Goal: Information Seeking & Learning: Learn about a topic

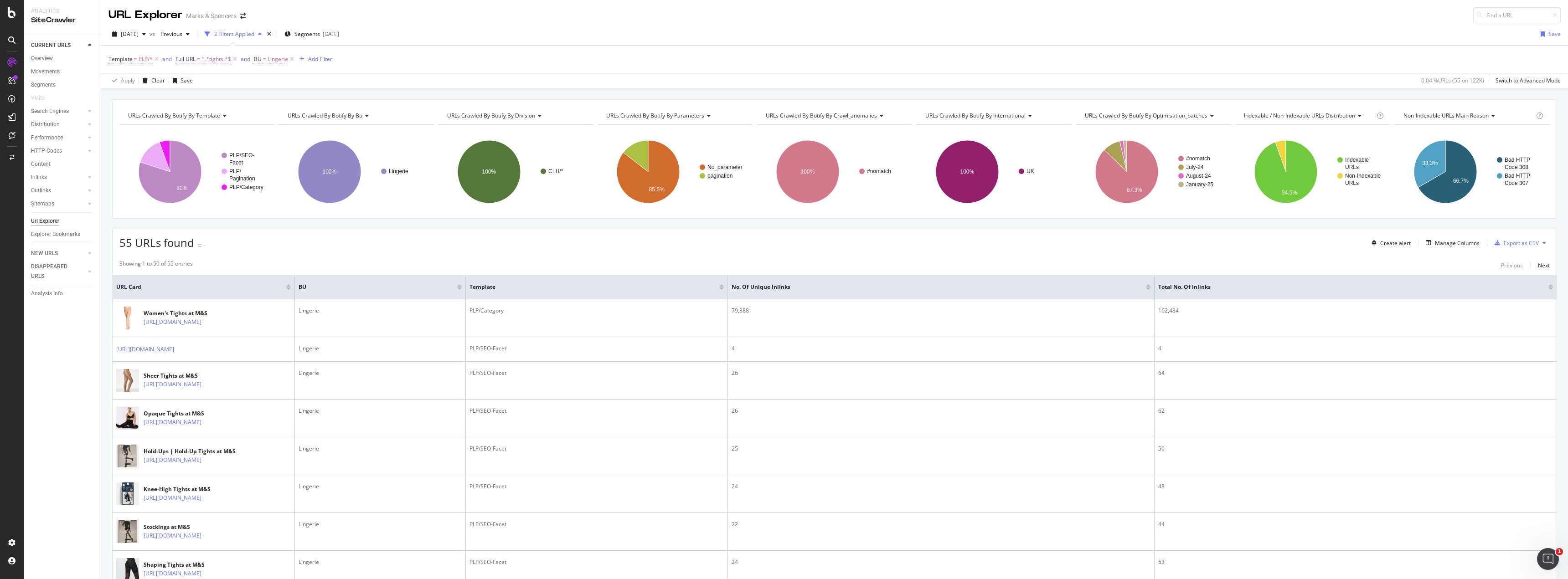
click at [208, 59] on span "^.*tights.*$" at bounding box center [216, 59] width 29 height 13
click at [239, 96] on input "tights" at bounding box center [227, 97] width 86 height 14
type input "bra"
click at [270, 115] on div "Apply" at bounding box center [276, 116] width 14 height 8
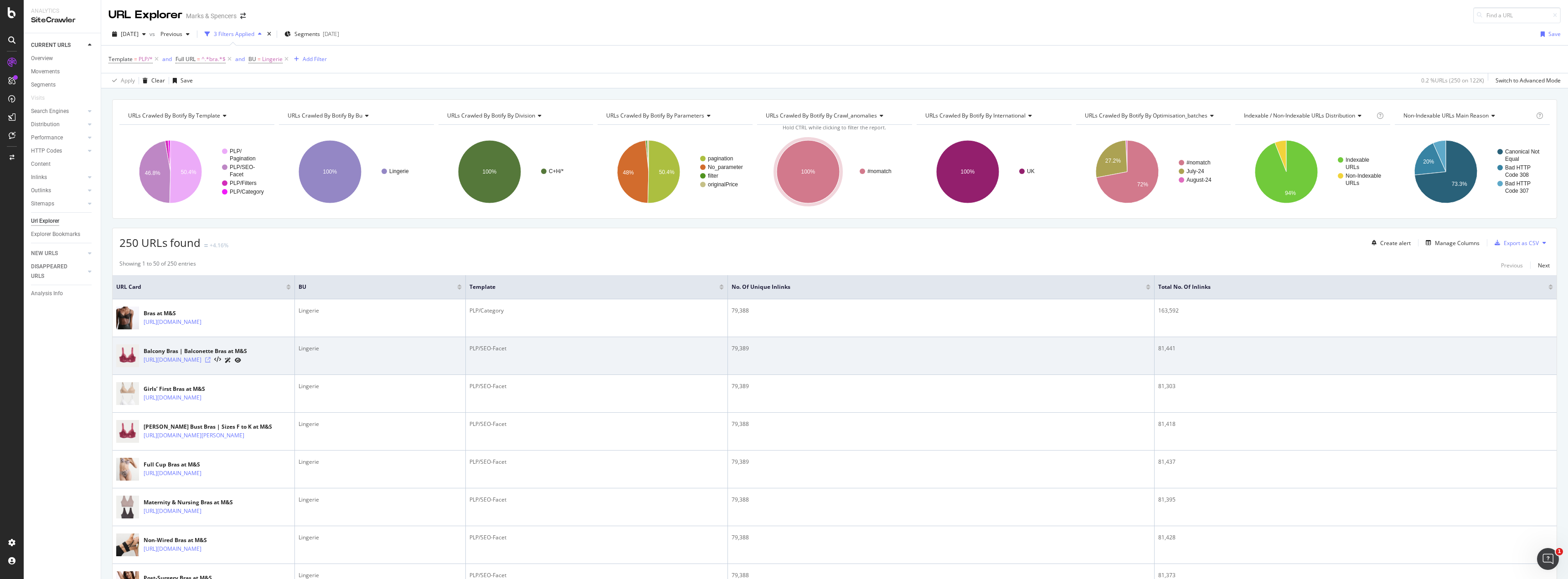
click at [211, 362] on icon at bounding box center [208, 359] width 5 height 5
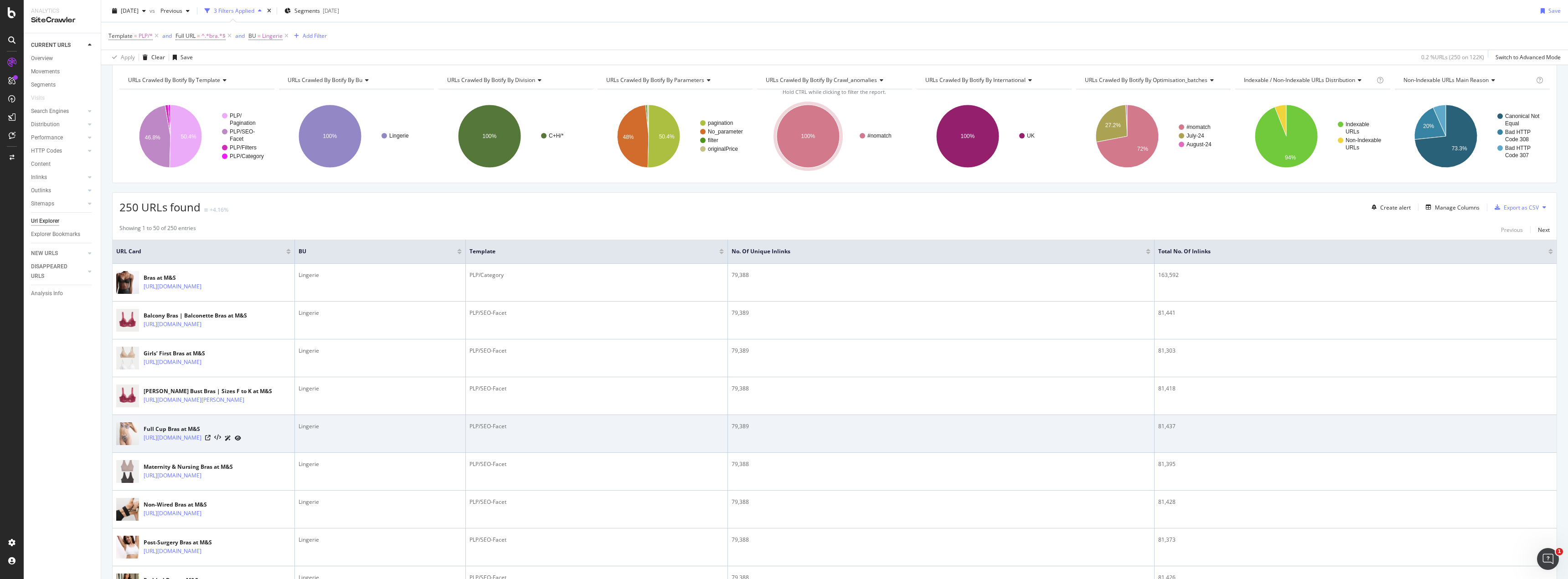
scroll to position [44, 0]
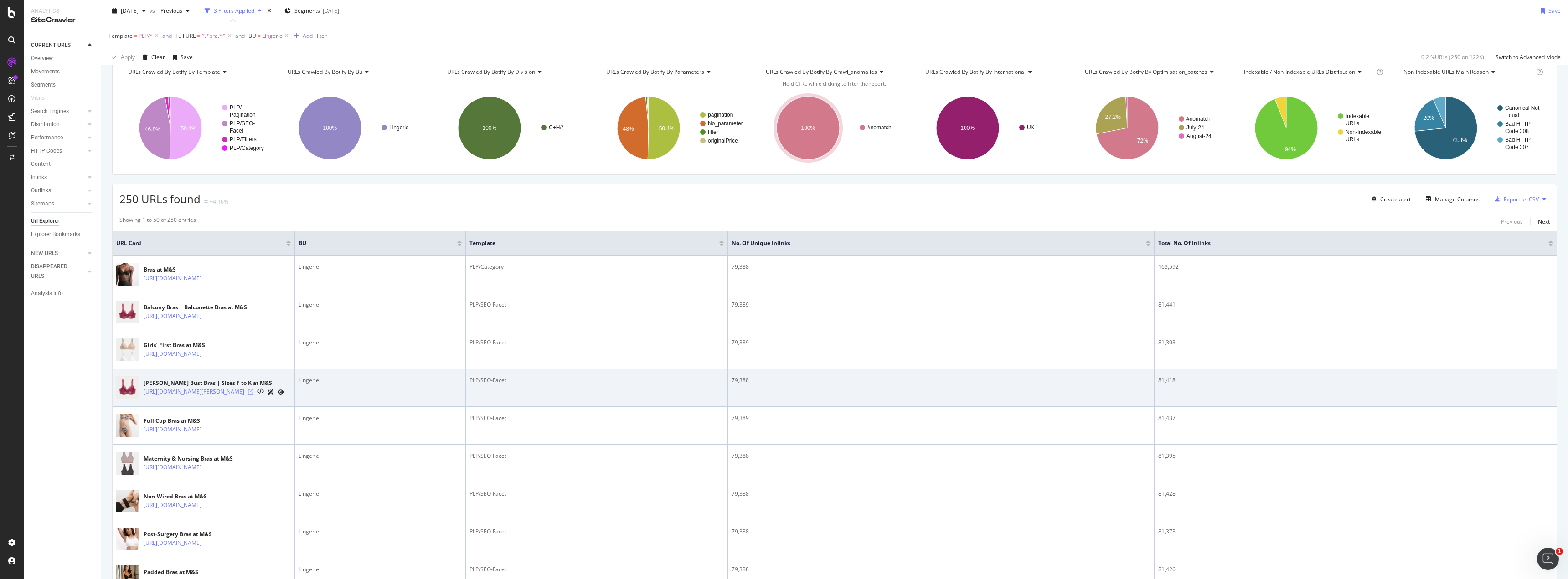
click at [254, 395] on icon at bounding box center [250, 391] width 5 height 5
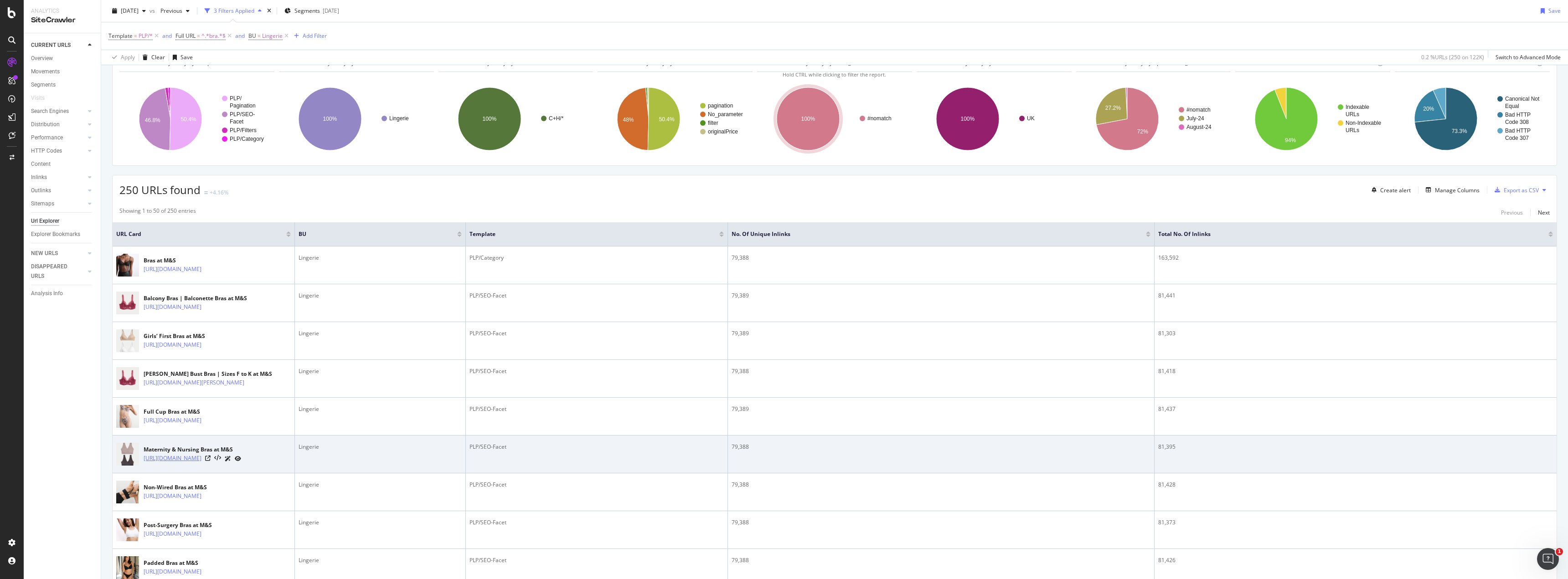
scroll to position [54, 0]
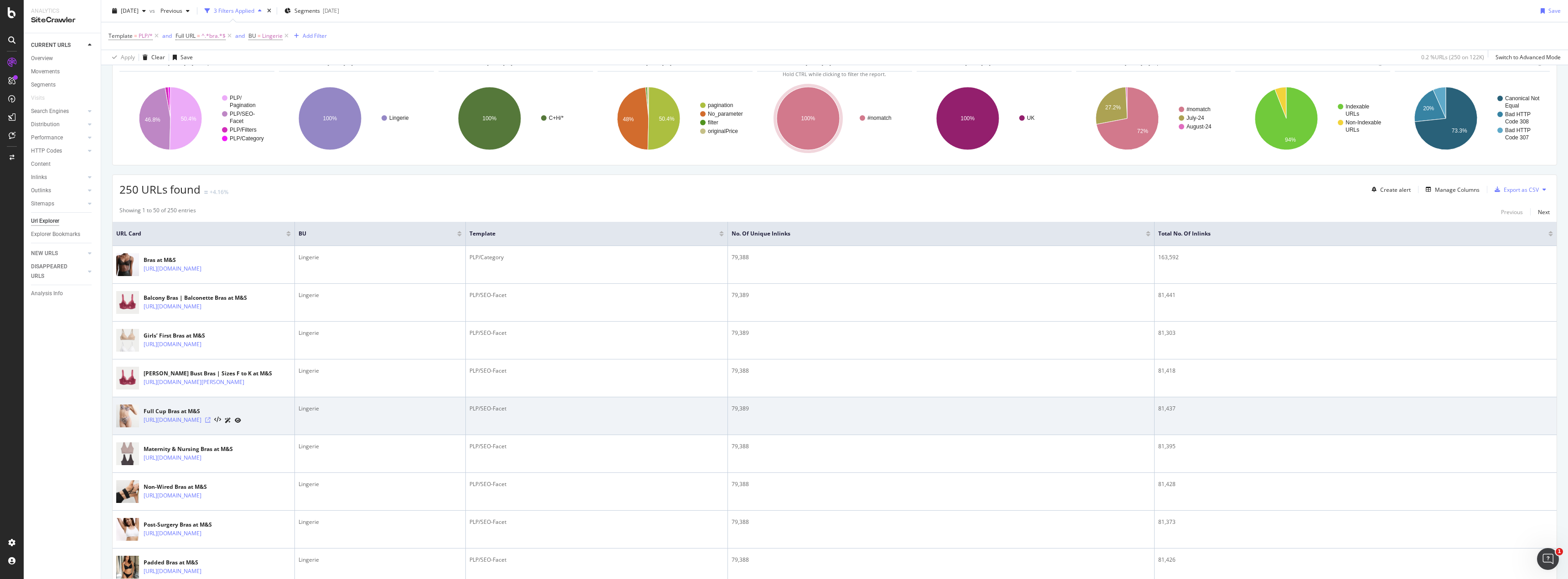
click at [211, 423] on icon at bounding box center [208, 420] width 5 height 5
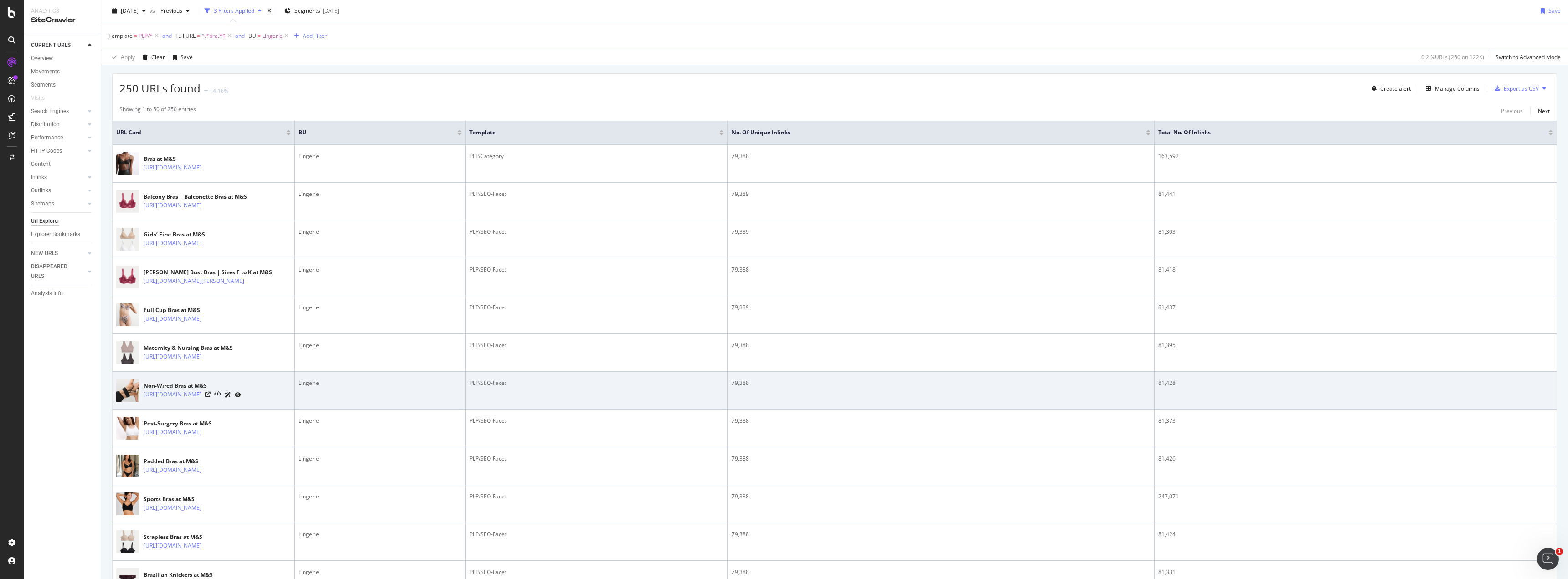
scroll to position [158, 0]
click at [211, 394] on icon at bounding box center [208, 391] width 5 height 5
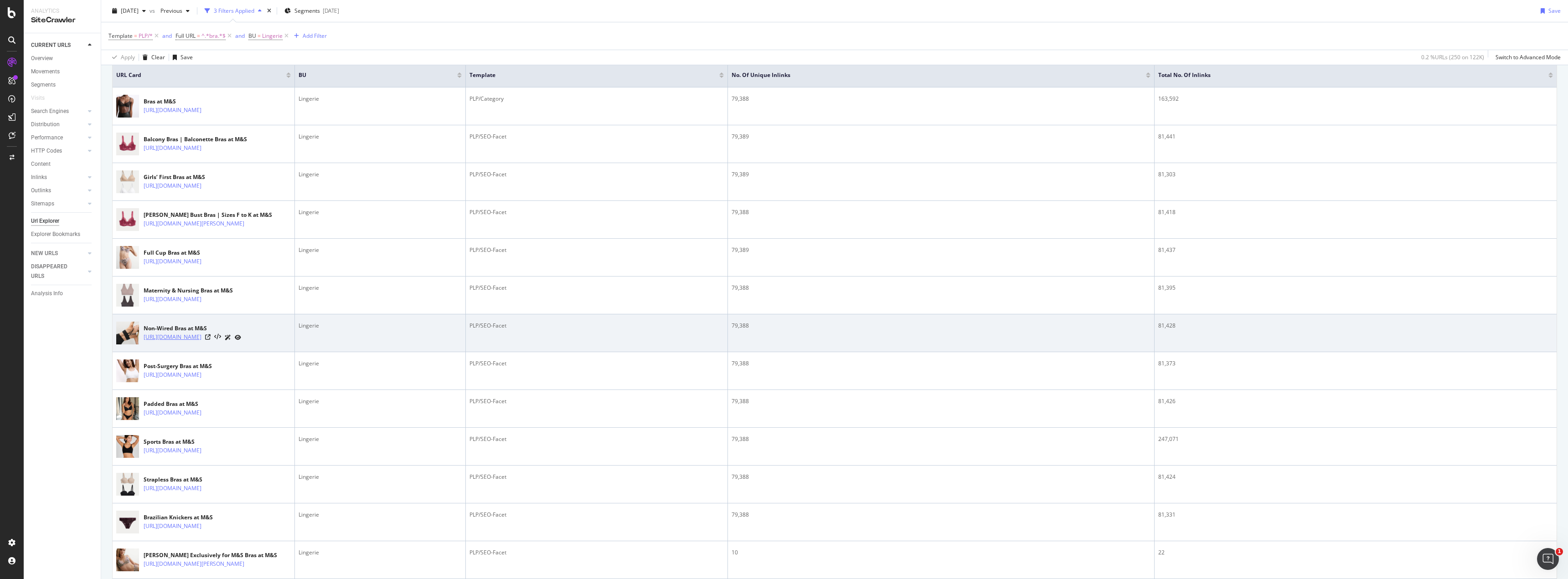
scroll to position [212, 0]
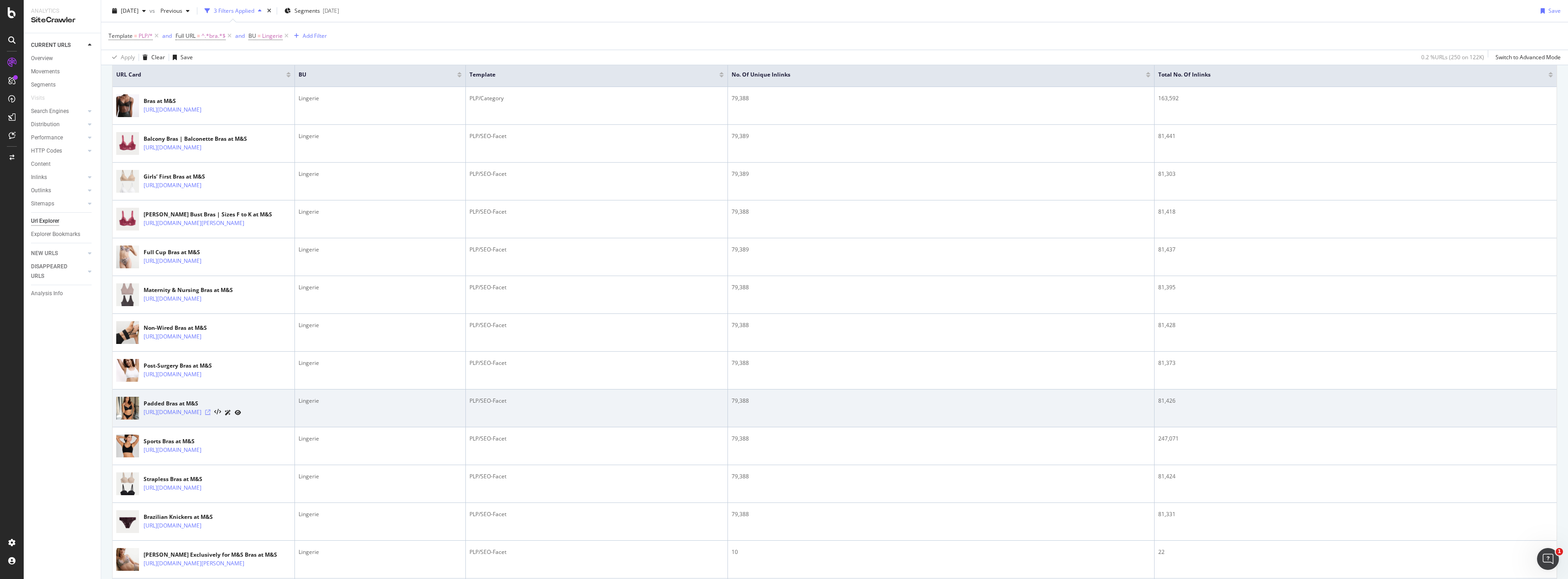
click at [211, 415] on icon at bounding box center [208, 412] width 5 height 5
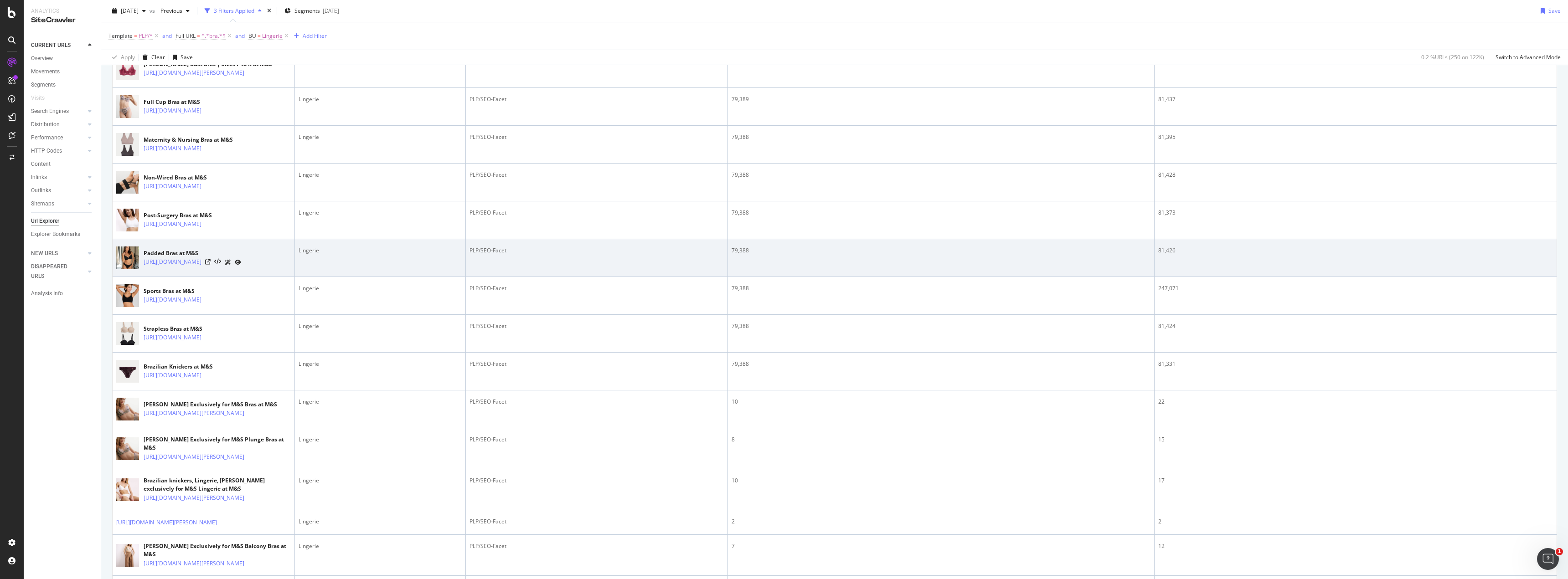
scroll to position [364, 0]
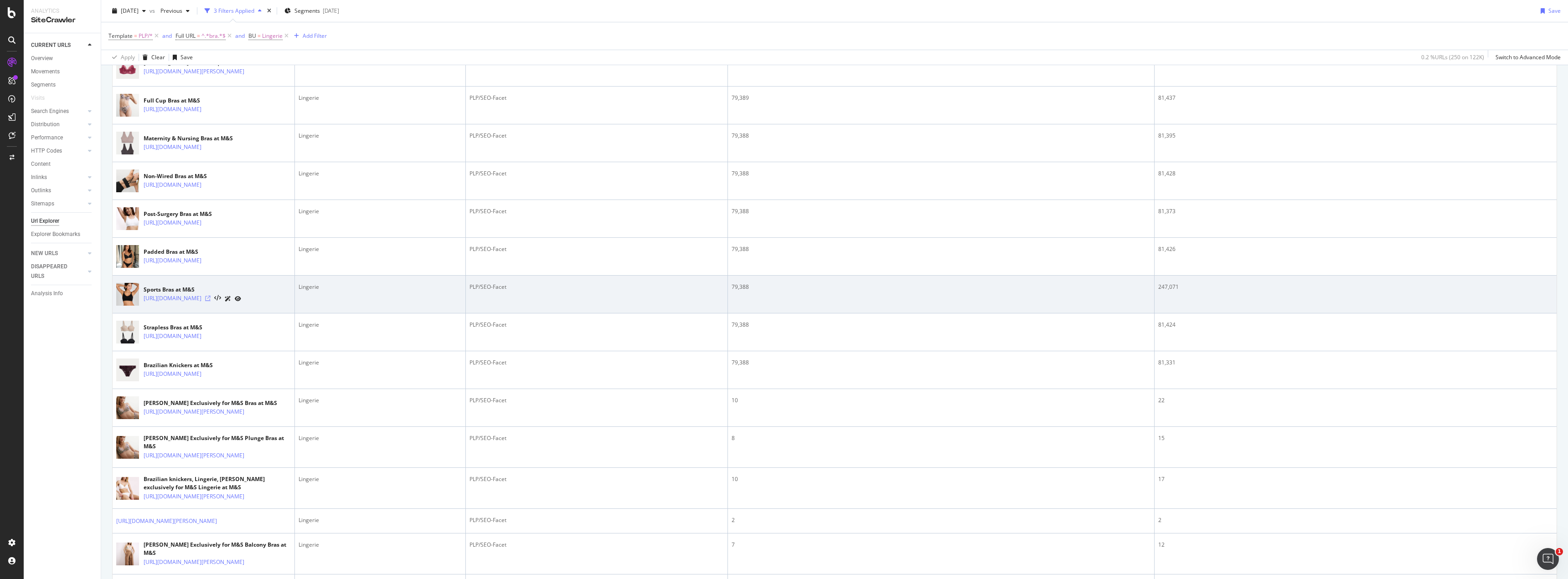
click at [211, 301] on icon at bounding box center [208, 298] width 5 height 5
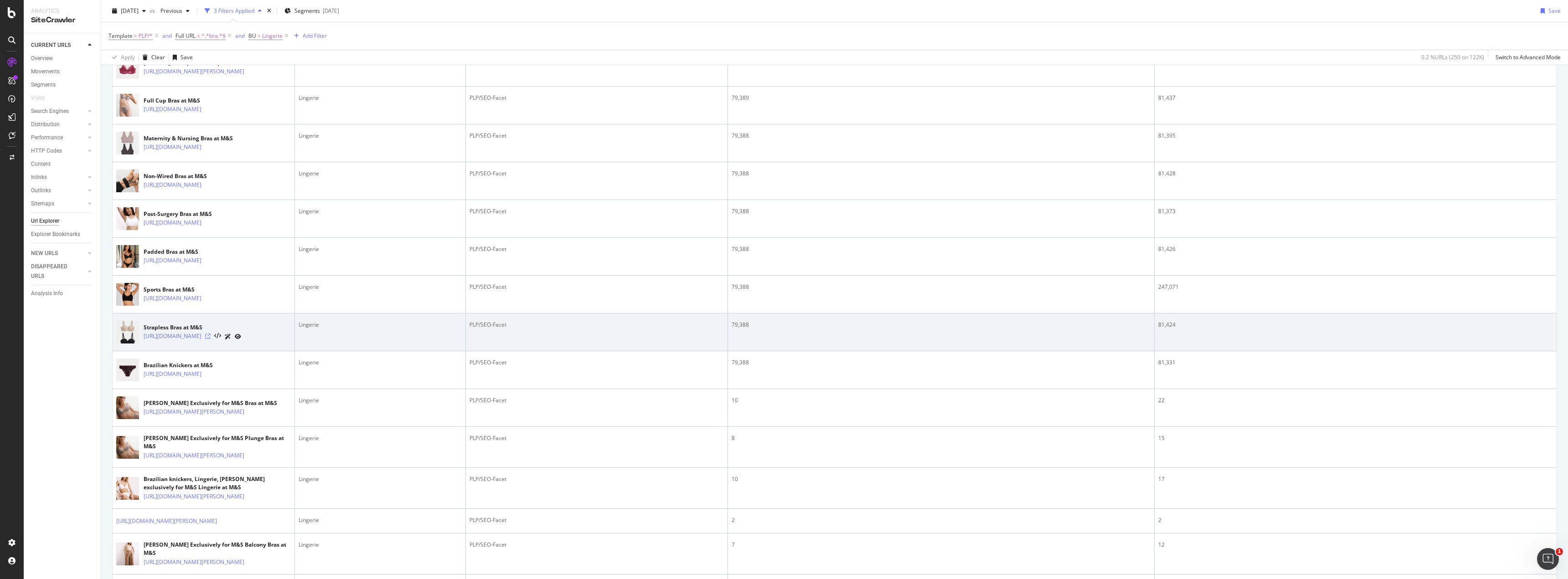
click at [211, 339] on icon at bounding box center [208, 336] width 5 height 5
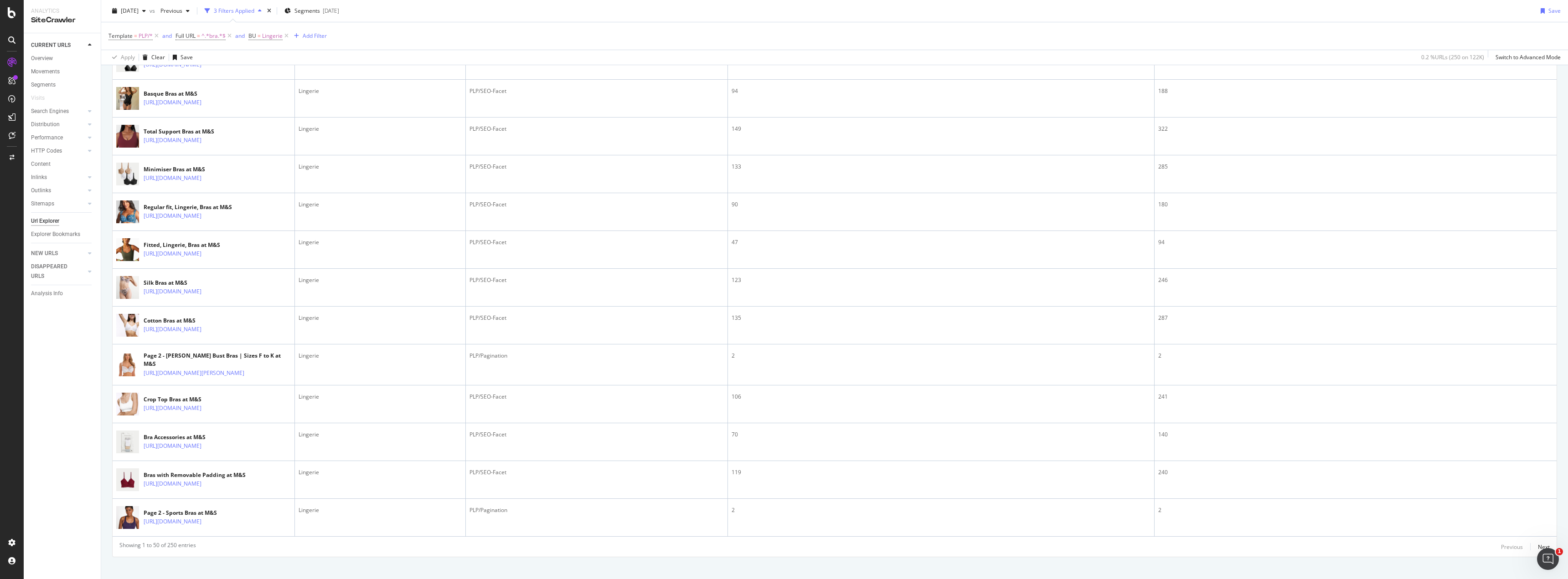
scroll to position [1658, 0]
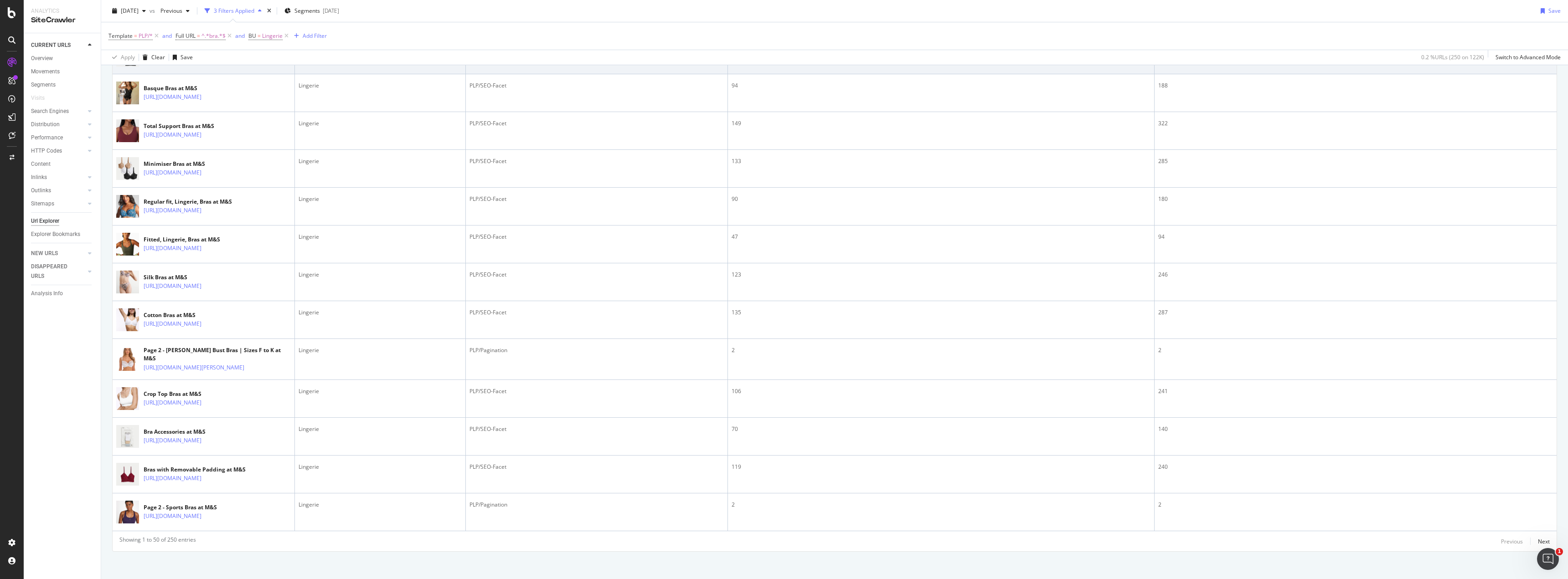
click at [211, 62] on icon at bounding box center [208, 59] width 5 height 5
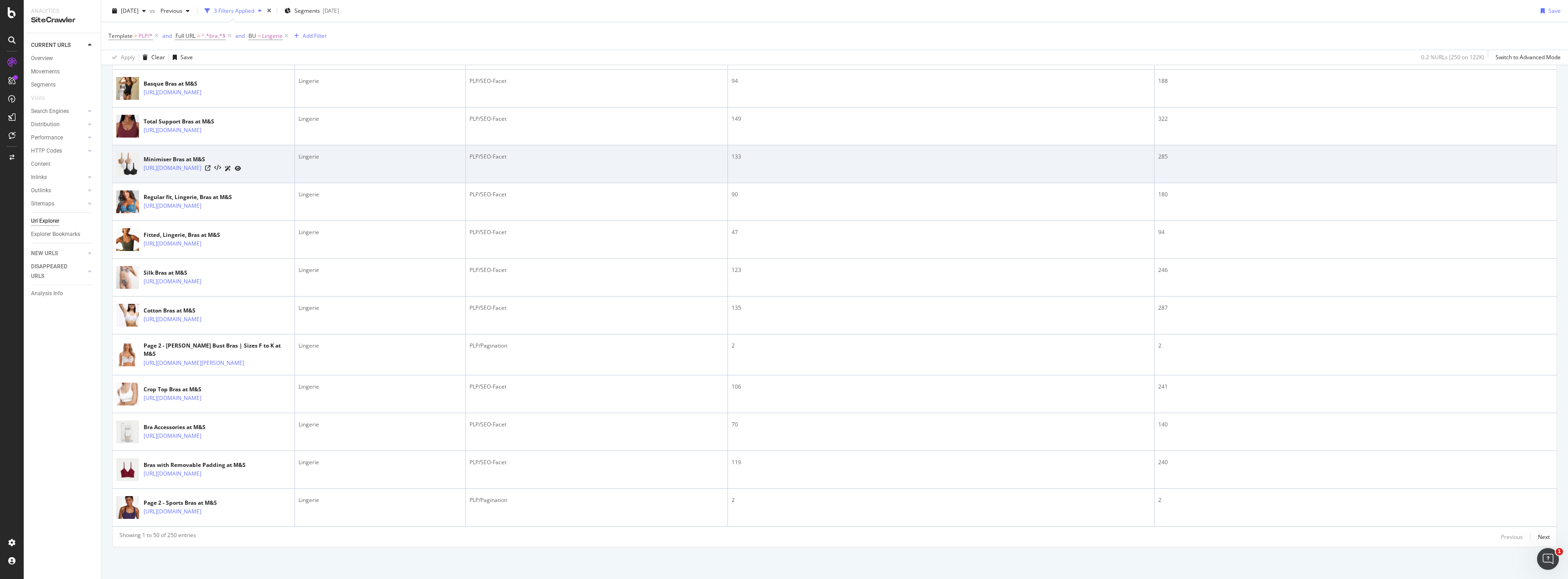
scroll to position [1674, 0]
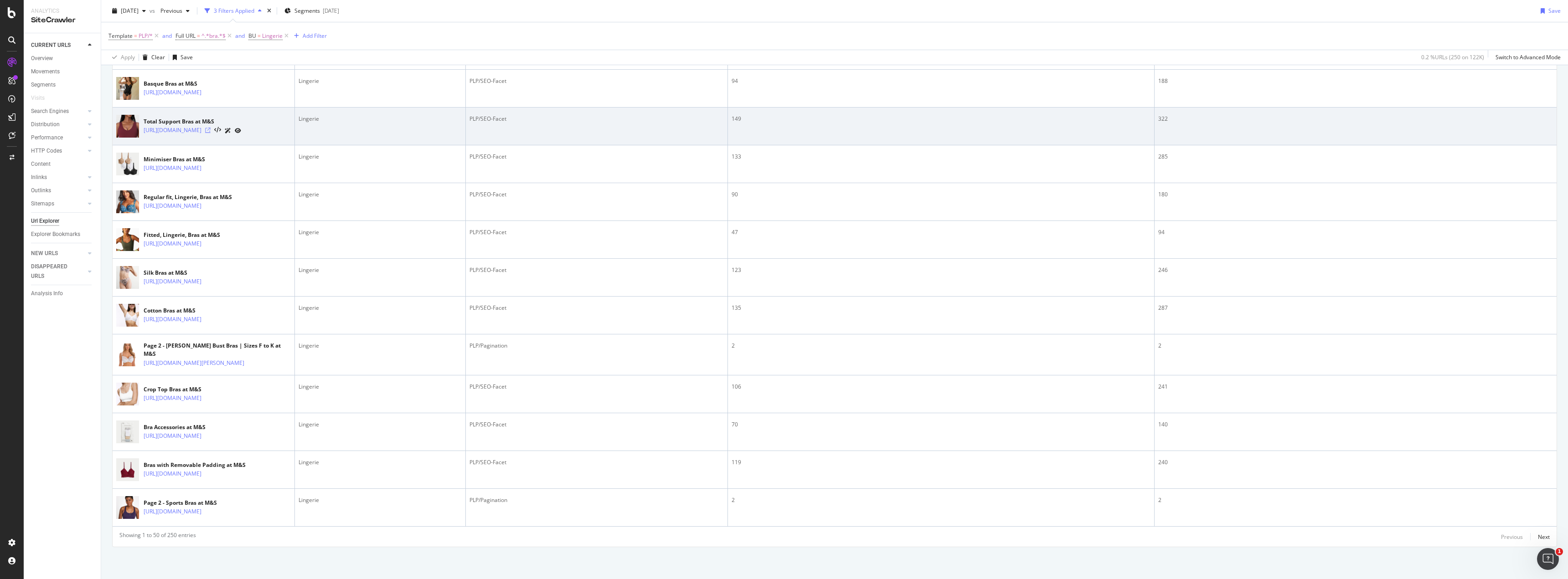
click at [211, 133] on icon at bounding box center [208, 130] width 5 height 5
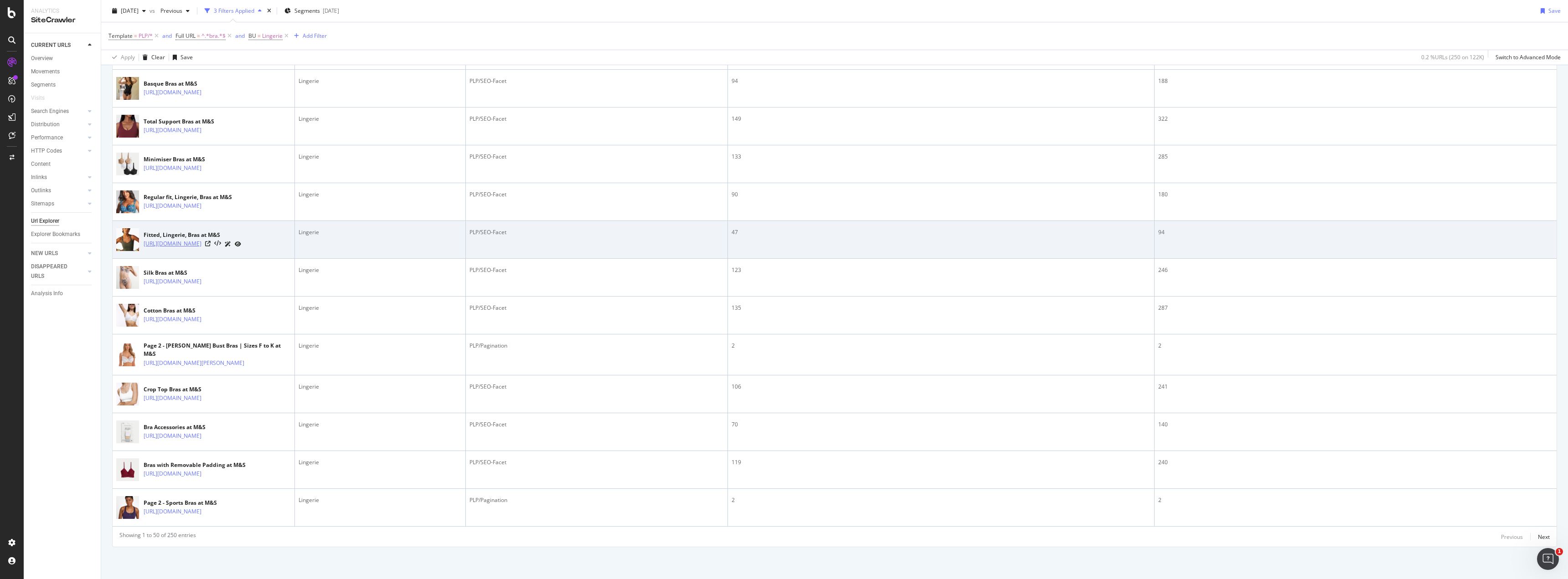
scroll to position [1787, 0]
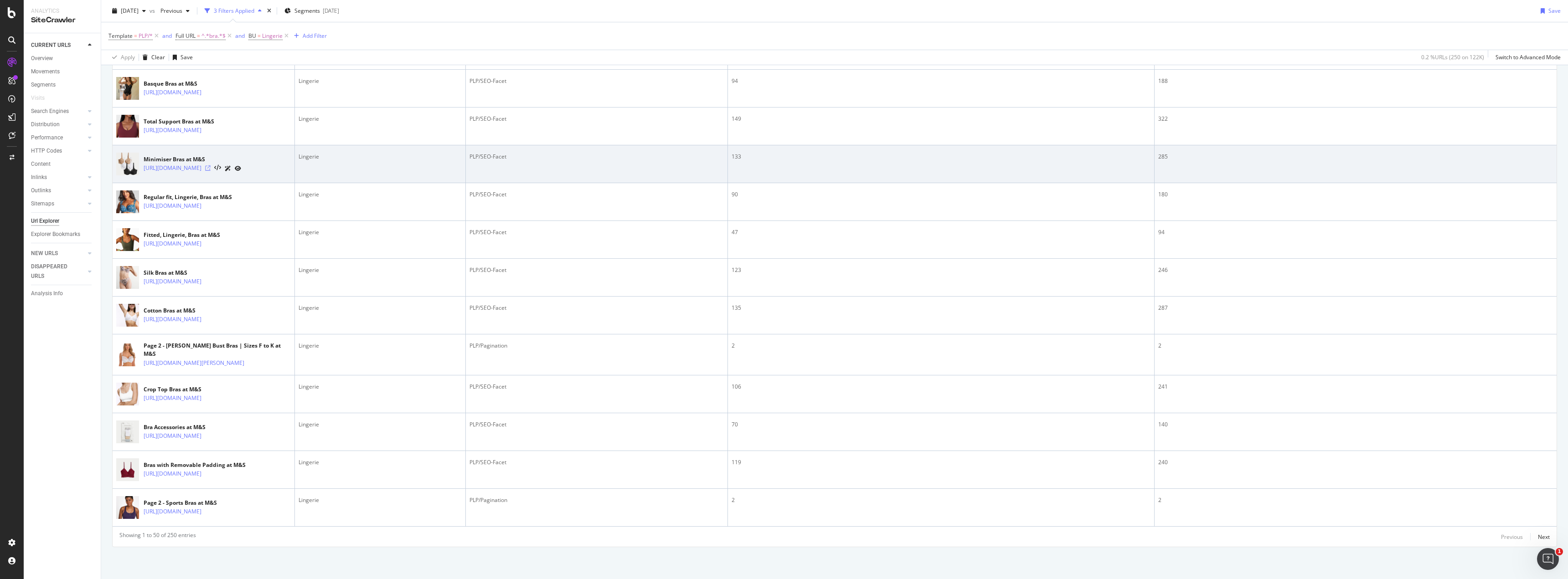
click at [211, 171] on icon at bounding box center [208, 168] width 5 height 5
